Goal: Task Accomplishment & Management: Complete application form

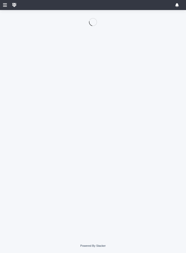
scroll to position [0, 2]
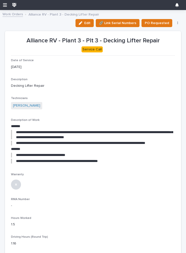
click at [14, 14] on link "Work Orders" at bounding box center [13, 14] width 21 height 6
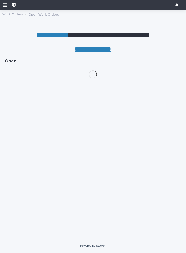
scroll to position [48, 0]
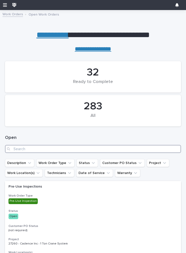
click at [58, 148] on input "Search" at bounding box center [93, 149] width 176 height 8
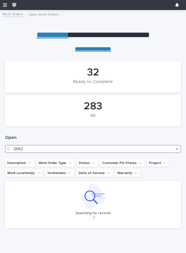
type input "26626"
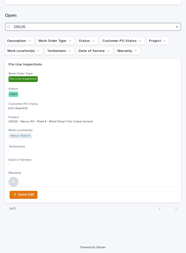
scroll to position [121, 0]
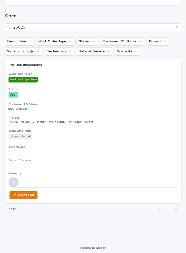
click at [69, 82] on div "Pre-Use Inspections Work Order Type Pre-Use Inspection Status Open Customer PO …" at bounding box center [93, 122] width 176 height 127
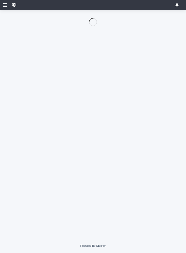
scroll to position [48, 0]
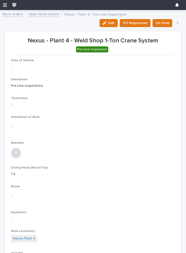
click at [112, 23] on span "Edit" at bounding box center [111, 23] width 6 height 5
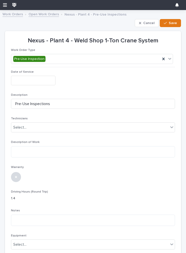
click at [37, 79] on input "text" at bounding box center [33, 80] width 45 height 9
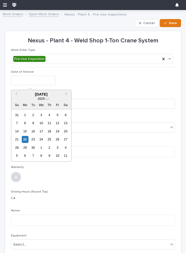
click at [26, 138] on div "22" at bounding box center [25, 139] width 7 height 7
type input "**********"
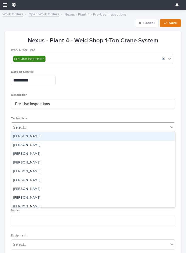
click at [36, 135] on div "[PERSON_NAME]" at bounding box center [93, 136] width 164 height 9
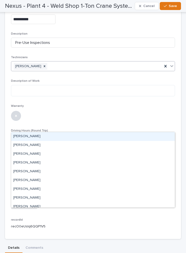
scroll to position [62, 0]
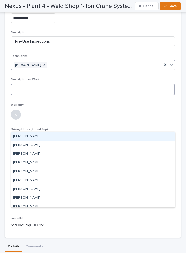
click at [68, 88] on textarea at bounding box center [93, 89] width 164 height 11
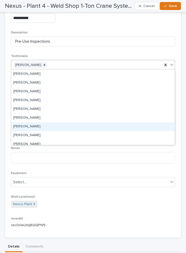
click at [24, 126] on div "[PERSON_NAME]" at bounding box center [93, 126] width 164 height 9
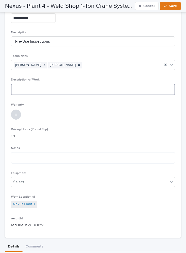
click at [71, 89] on textarea at bounding box center [93, 89] width 164 height 11
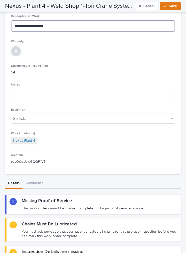
scroll to position [128, 0]
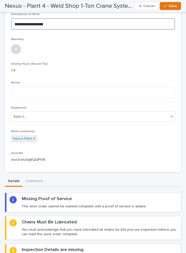
type textarea "**********"
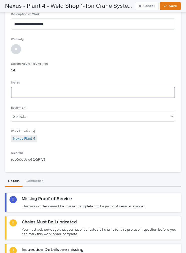
click at [62, 88] on textarea at bounding box center [93, 92] width 164 height 11
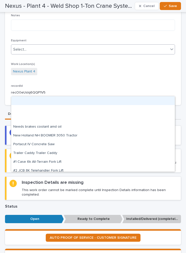
scroll to position [198, 0]
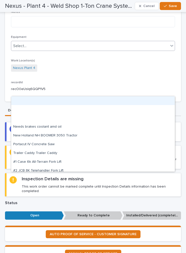
click at [154, 70] on div "Nexus Plant 4" at bounding box center [93, 68] width 164 height 8
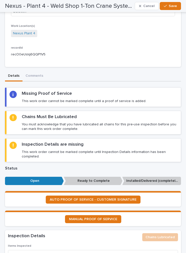
scroll to position [241, 0]
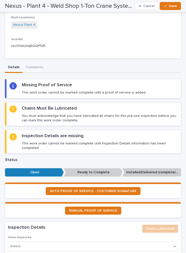
click at [106, 209] on span "MANUAL PROOF OF SERVICE" at bounding box center [93, 211] width 48 height 4
click at [111, 189] on span "AUTO PROOF OF SERVICE - CUSTOMER SIGNATURE" at bounding box center [93, 191] width 87 height 4
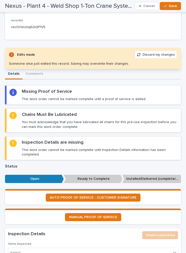
scroll to position [263, 0]
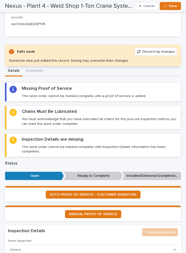
click at [121, 110] on div "Chains Must Be Lubricated You must acknowledge that you have lubricated all cha…" at bounding box center [100, 117] width 156 height 17
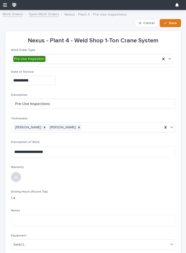
scroll to position [0, 0]
click at [176, 23] on span "Save" at bounding box center [173, 23] width 8 height 5
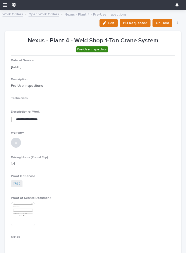
click at [111, 20] on button "Edit" at bounding box center [109, 23] width 18 height 8
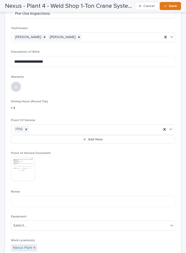
type textarea "**********"
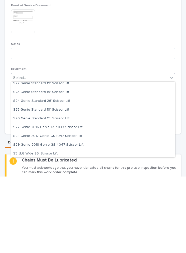
scroll to position [792, 0]
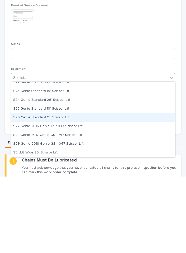
click at [58, 190] on div "S26 Genie Standard 19' Scissor Lift" at bounding box center [93, 194] width 164 height 9
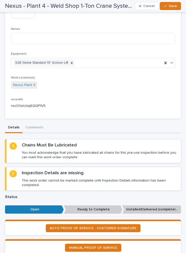
scroll to position [258, 0]
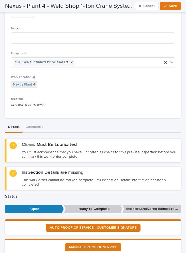
click at [107, 150] on p "You must acknowledge that you have lubricated all chains for this pre-use inspe…" at bounding box center [100, 154] width 156 height 9
click at [136, 151] on p "You must acknowledge that you have lubricated all chains for this pre-use inspe…" at bounding box center [100, 154] width 156 height 9
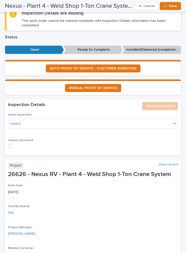
scroll to position [416, 0]
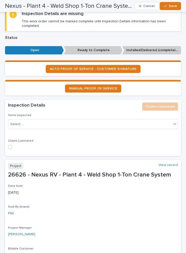
click at [9, 145] on span at bounding box center [10, 147] width 4 height 4
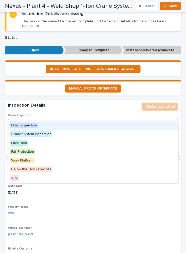
click at [141, 124] on div "Hoist Inspection" at bounding box center [93, 125] width 170 height 9
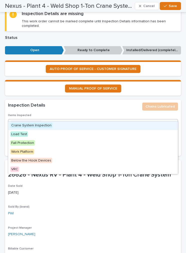
click at [111, 125] on div "Crane System Inspection" at bounding box center [93, 125] width 170 height 9
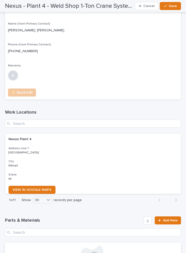
scroll to position [883, 0]
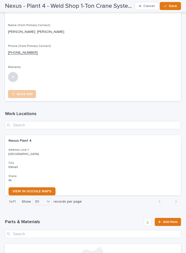
click at [169, 8] on button "Save" at bounding box center [170, 6] width 21 height 8
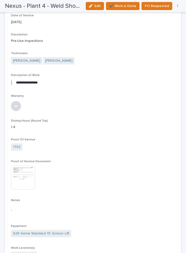
scroll to position [45, 0]
click at [123, 6] on span "✔️ Work is Done" at bounding box center [122, 6] width 27 height 6
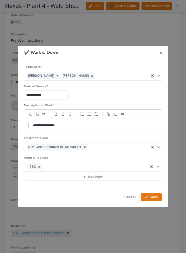
click at [151, 197] on span "Save" at bounding box center [154, 197] width 8 height 5
